Goal: Use online tool/utility: Utilize a website feature to perform a specific function

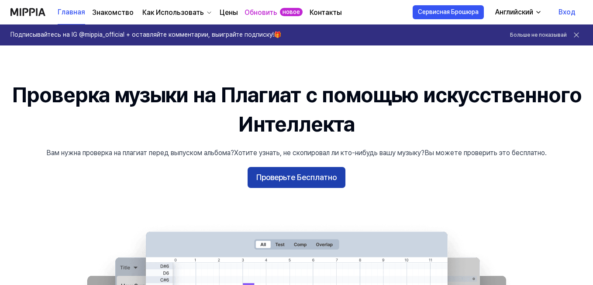
scroll to position [44, 0]
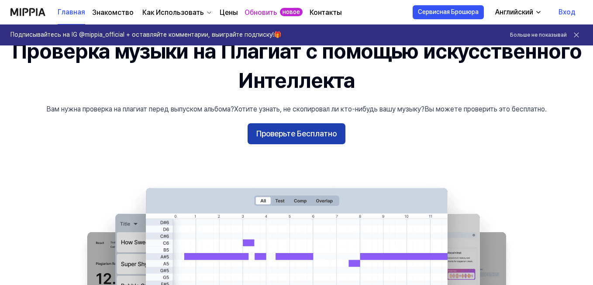
click at [286, 133] on ya-tr-span "Проверьте Бесплатно" at bounding box center [296, 133] width 80 height 13
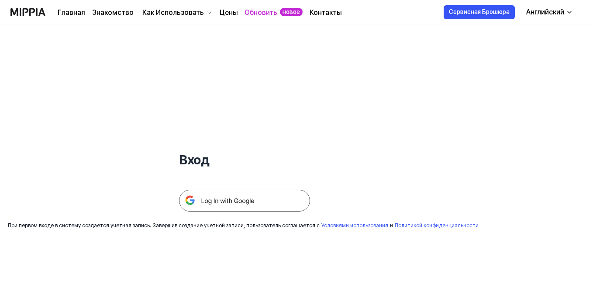
click at [223, 199] on img at bounding box center [244, 200] width 131 height 22
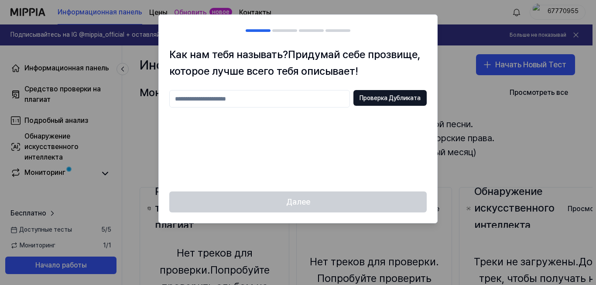
click at [302, 98] on input "text" at bounding box center [259, 98] width 181 height 17
type input "*********"
click at [372, 101] on ya-tr-span "Проверка Дубликата" at bounding box center [390, 98] width 61 height 9
click at [294, 98] on input "*********" at bounding box center [259, 98] width 181 height 17
type input "**********"
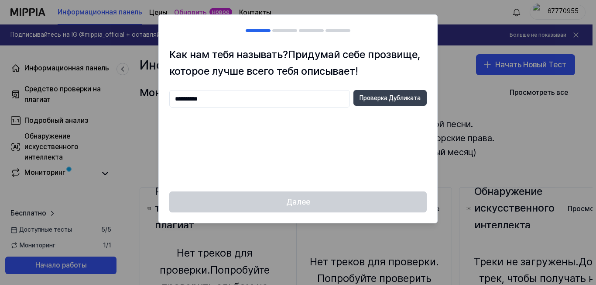
click at [380, 101] on ya-tr-span "Проверка Дубликата" at bounding box center [390, 98] width 61 height 9
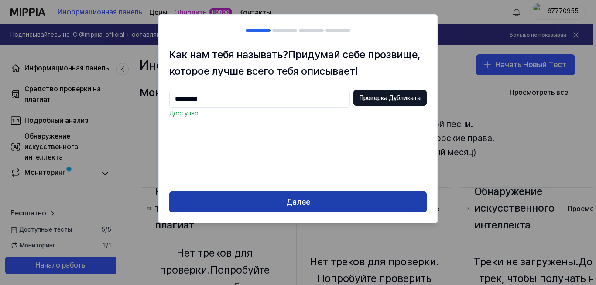
click at [340, 206] on button "Далее" at bounding box center [297, 201] width 257 height 21
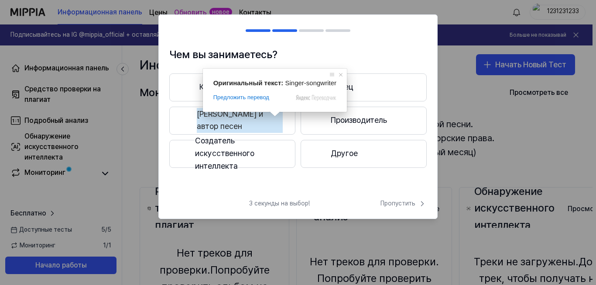
click at [282, 127] on button "Певец и автор песен" at bounding box center [232, 120] width 126 height 28
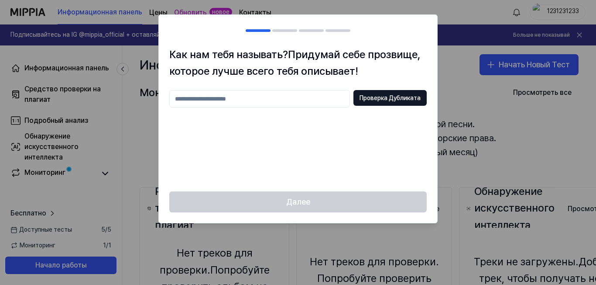
click at [284, 99] on input "text" at bounding box center [259, 98] width 181 height 17
type input "**********"
click at [394, 99] on ya-tr-span "Проверка Дубликата" at bounding box center [390, 98] width 61 height 9
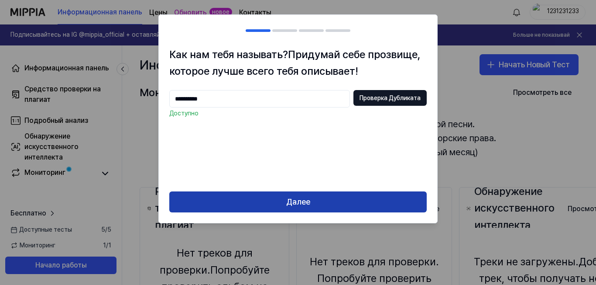
click at [343, 200] on button "Далее" at bounding box center [297, 201] width 257 height 21
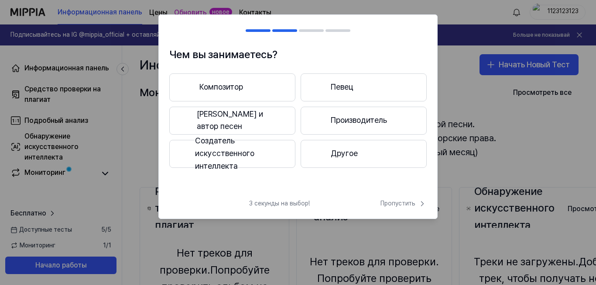
click at [261, 111] on button "Певец и автор песен" at bounding box center [232, 120] width 126 height 28
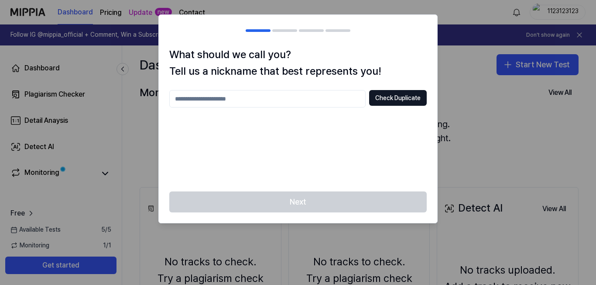
click at [225, 101] on input "text" at bounding box center [267, 98] width 196 height 17
type input "**********"
click at [391, 99] on button "Check Duplicate" at bounding box center [398, 98] width 58 height 16
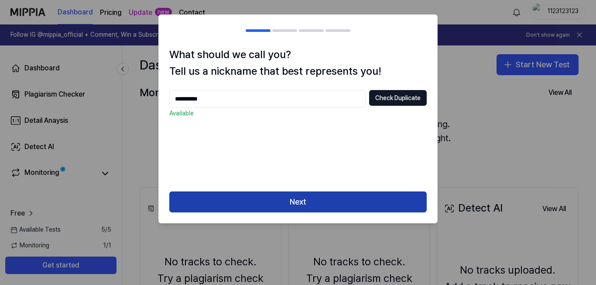
click at [301, 201] on button "Next" at bounding box center [297, 201] width 257 height 21
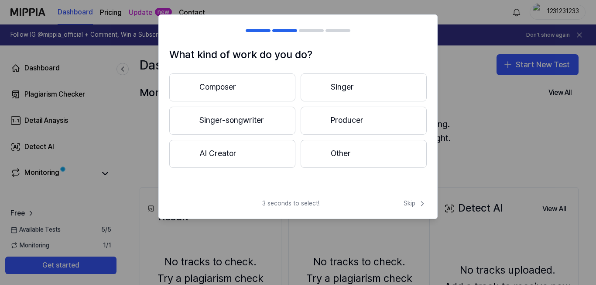
click at [257, 90] on button "Composer" at bounding box center [232, 87] width 126 height 28
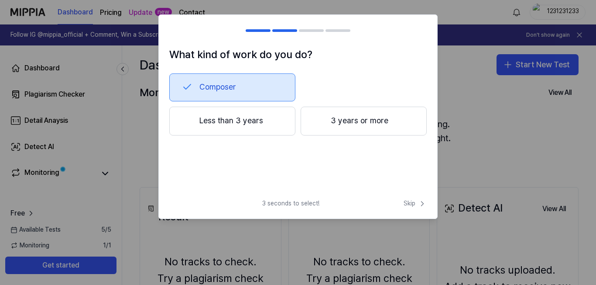
click at [244, 125] on button "Less than 3 years" at bounding box center [232, 120] width 126 height 29
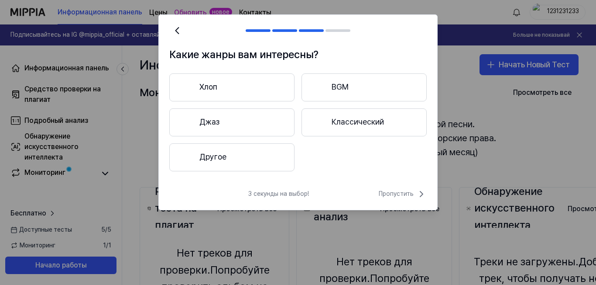
click at [268, 155] on button "Другое" at bounding box center [231, 157] width 125 height 28
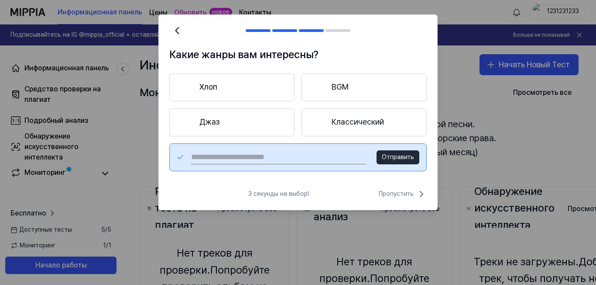
click at [250, 120] on button "Джаз" at bounding box center [231, 122] width 125 height 28
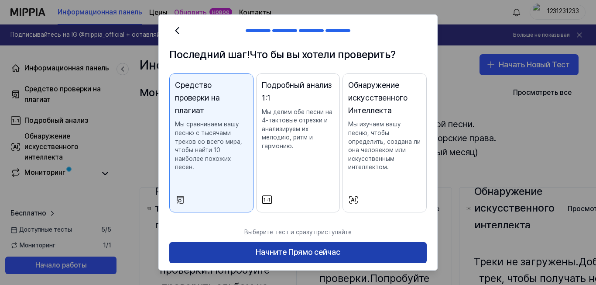
click at [257, 257] on ya-tr-span "Начните Прямо сейчас" at bounding box center [298, 252] width 85 height 13
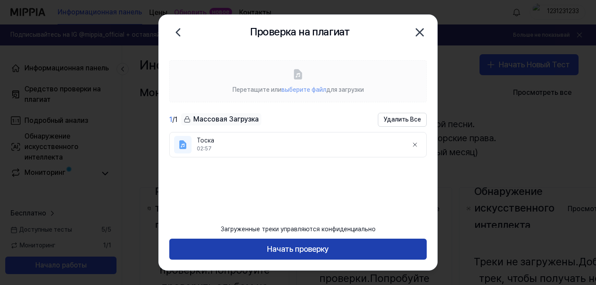
click at [338, 247] on button "Начать проверку" at bounding box center [297, 248] width 257 height 21
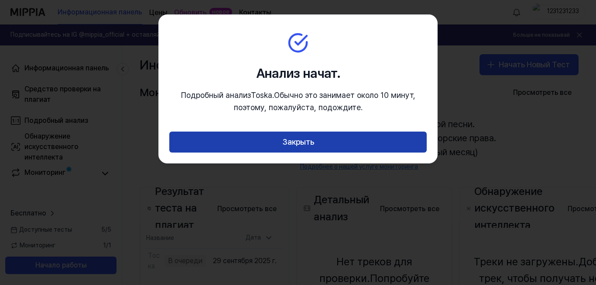
click at [319, 144] on button "Закрыть" at bounding box center [297, 141] width 257 height 21
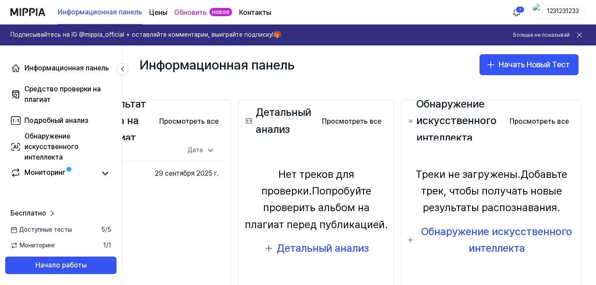
scroll to position [87, 0]
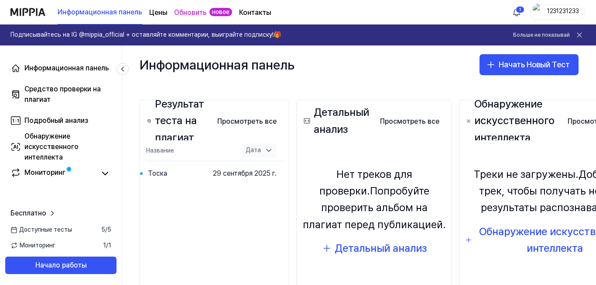
click at [264, 153] on icon at bounding box center [268, 150] width 9 height 9
click at [256, 121] on ya-tr-span "Просмотреть все" at bounding box center [246, 121] width 59 height 10
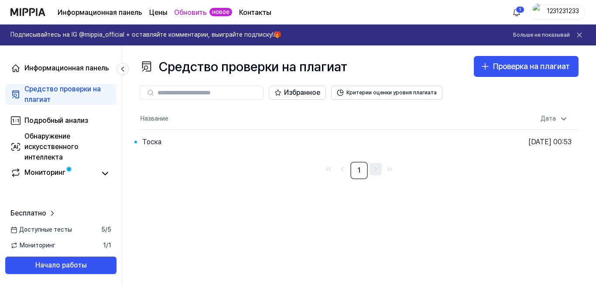
click at [374, 171] on icon "Перейти к следующей странице" at bounding box center [375, 169] width 9 height 10
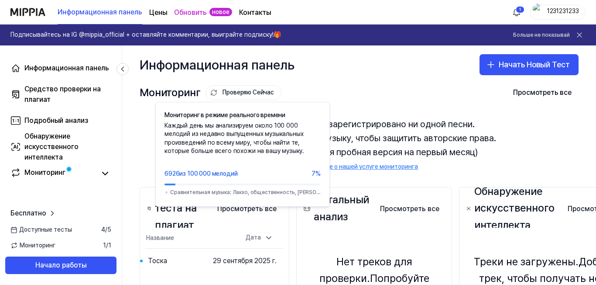
click at [220, 91] on button "Проверяю Сейчас" at bounding box center [244, 92] width 76 height 15
